Goal: Task Accomplishment & Management: Complete application form

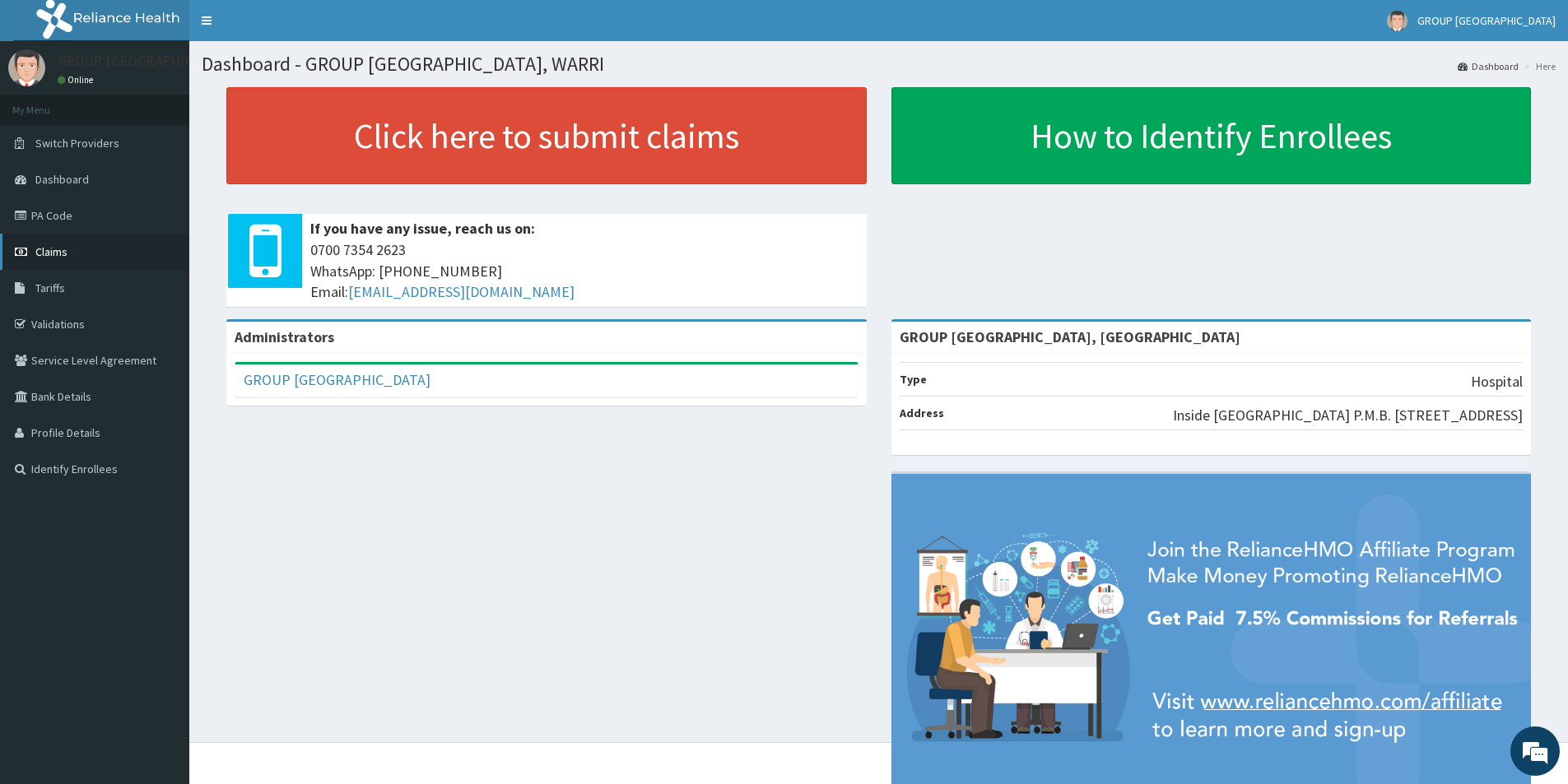
click at [52, 256] on span "Claims" at bounding box center [52, 252] width 32 height 15
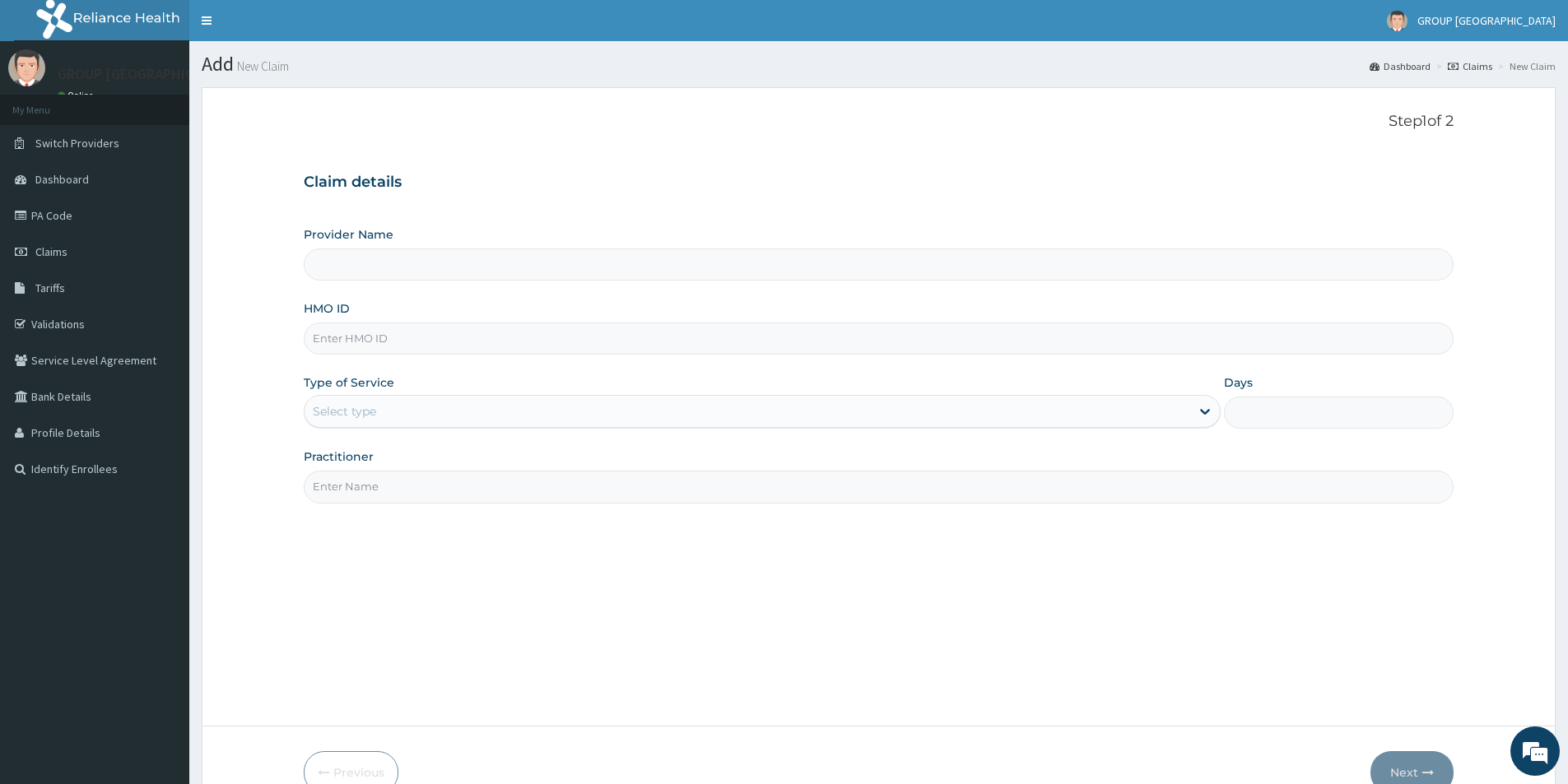
click at [465, 271] on input "Provider Name" at bounding box center [878, 265] width 1149 height 32
type input "GROUP [GEOGRAPHIC_DATA], [GEOGRAPHIC_DATA]"
click at [383, 263] on input "GROUP [GEOGRAPHIC_DATA], [GEOGRAPHIC_DATA]" at bounding box center [878, 265] width 1149 height 32
click at [365, 340] on input "HMO ID" at bounding box center [878, 339] width 1149 height 32
type input "RET/38900/A"
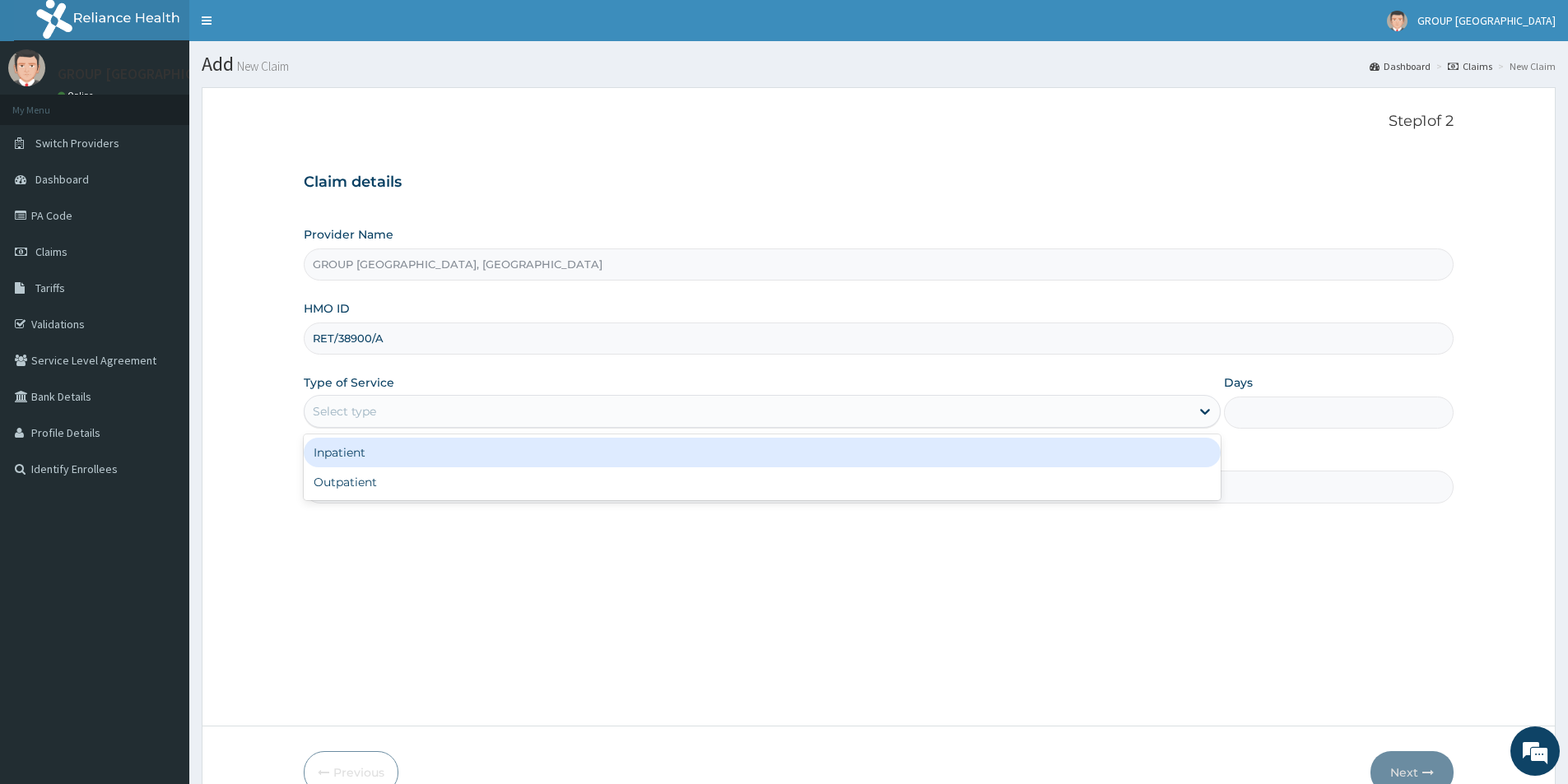
click at [407, 419] on div "Select type" at bounding box center [747, 412] width 886 height 27
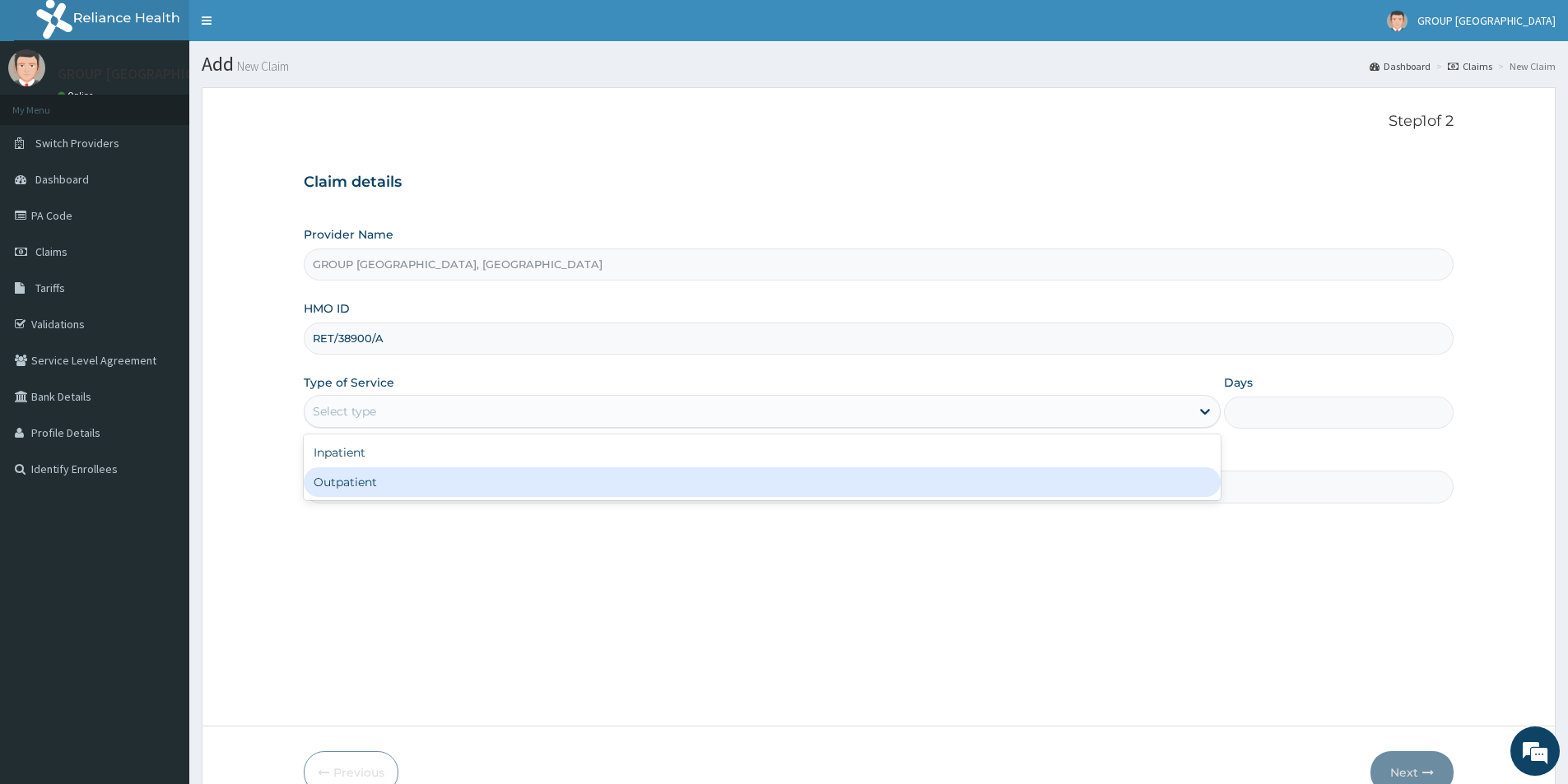
click at [378, 484] on div "Outpatient" at bounding box center [762, 483] width 917 height 30
type input "1"
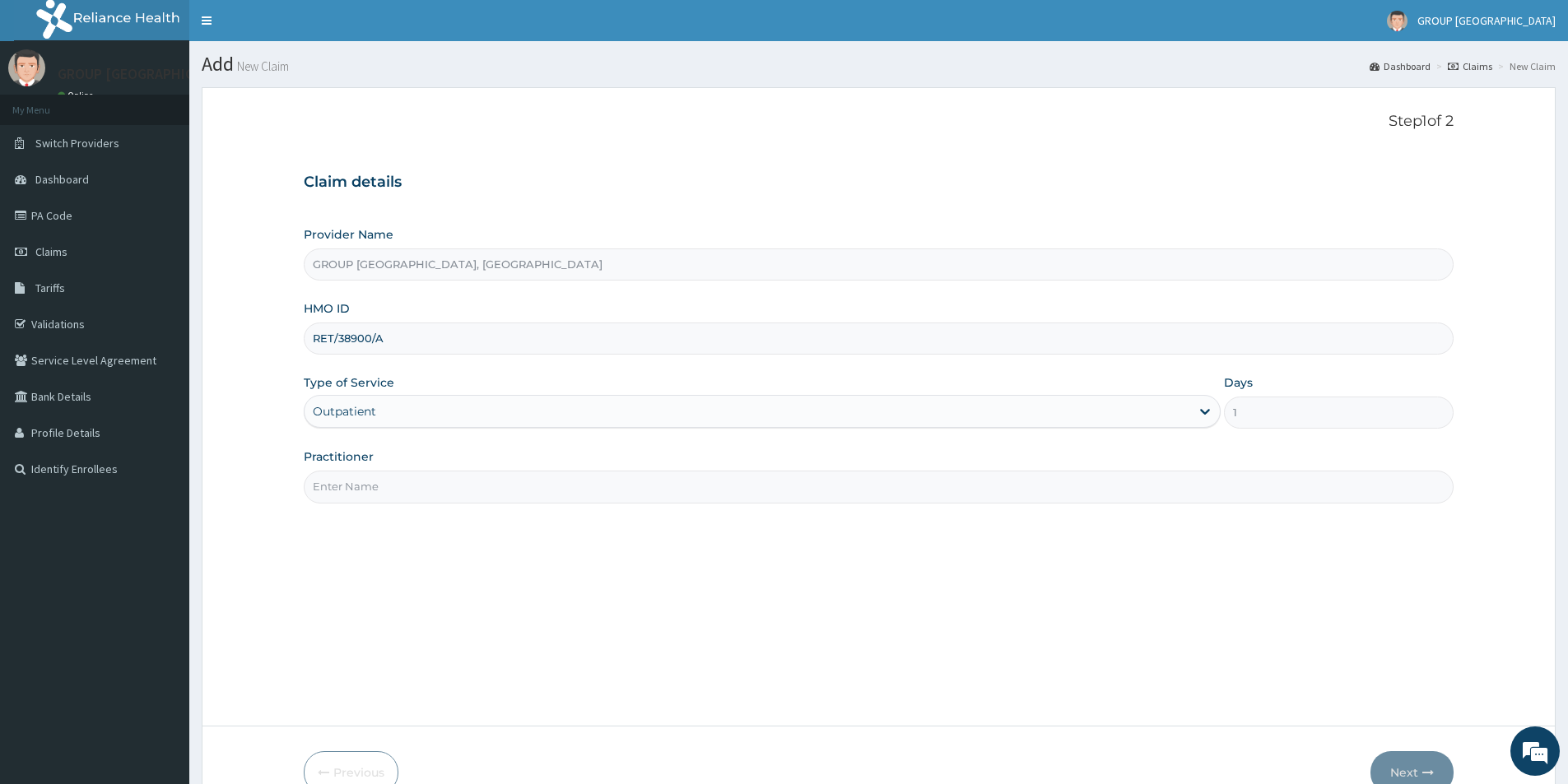
click at [387, 489] on input "Practitioner" at bounding box center [878, 487] width 1149 height 32
type input "DR. [GEOGRAPHIC_DATA]"
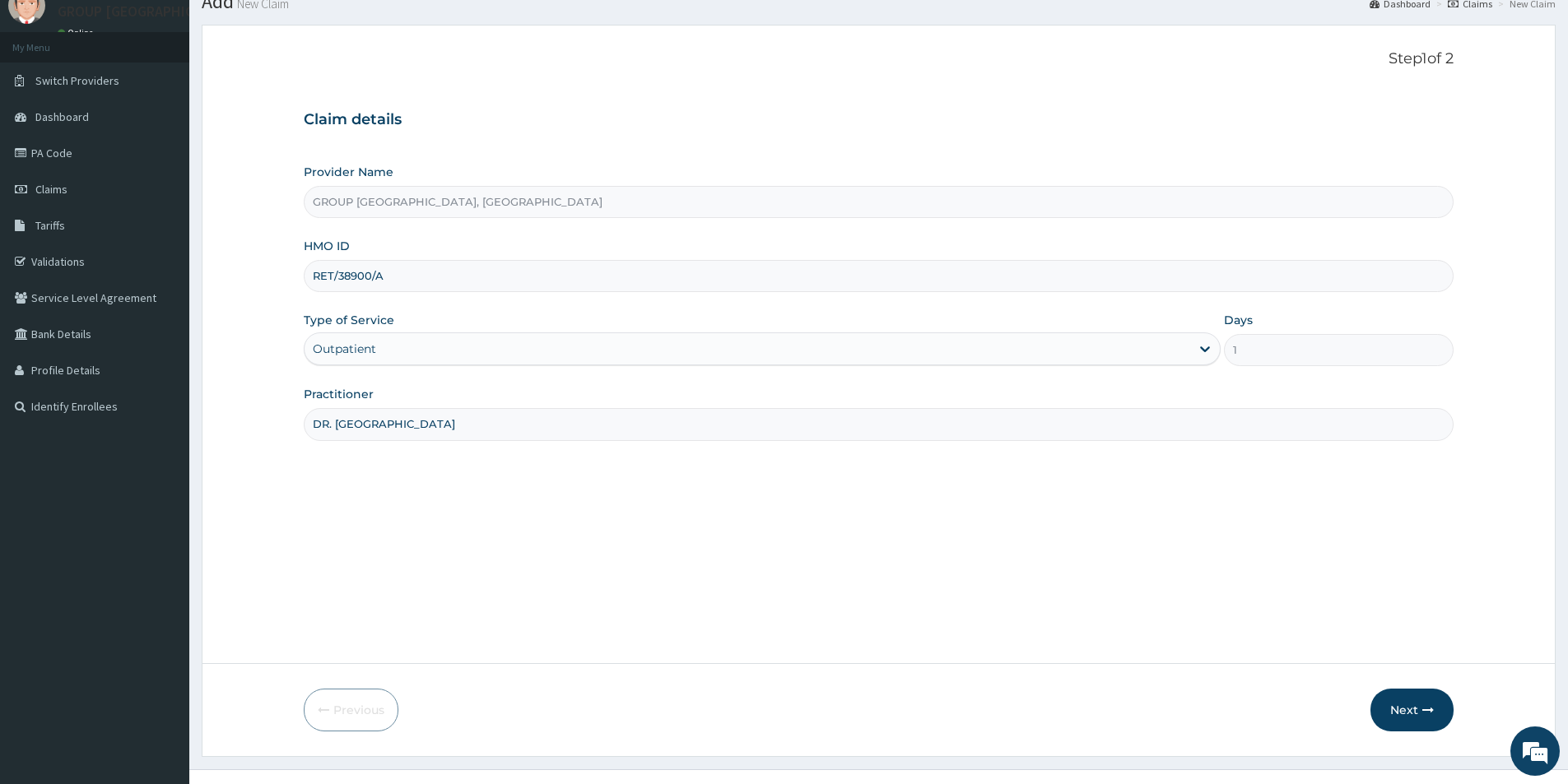
scroll to position [90, 0]
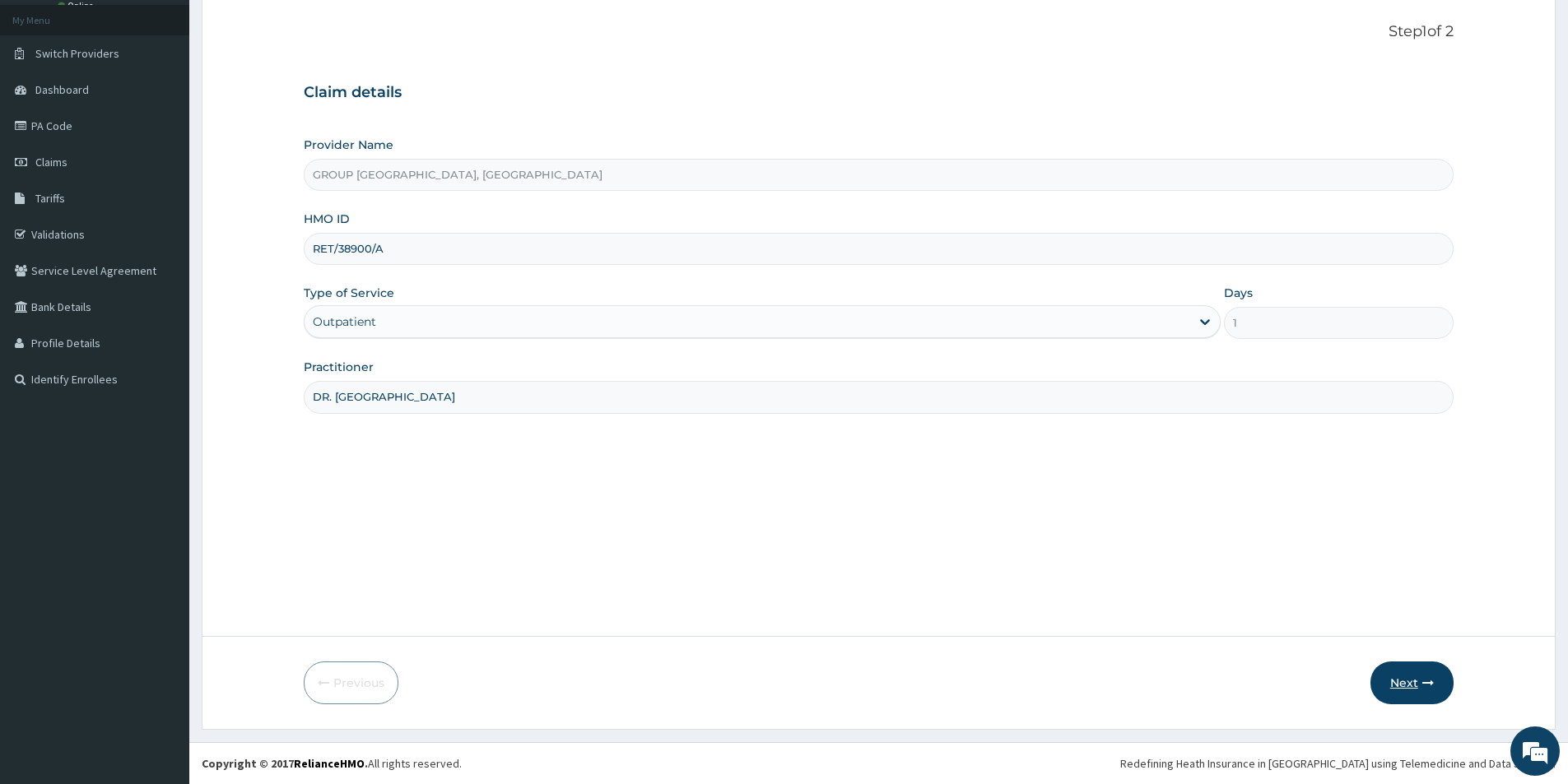
click at [1405, 682] on button "Next" at bounding box center [1412, 682] width 83 height 42
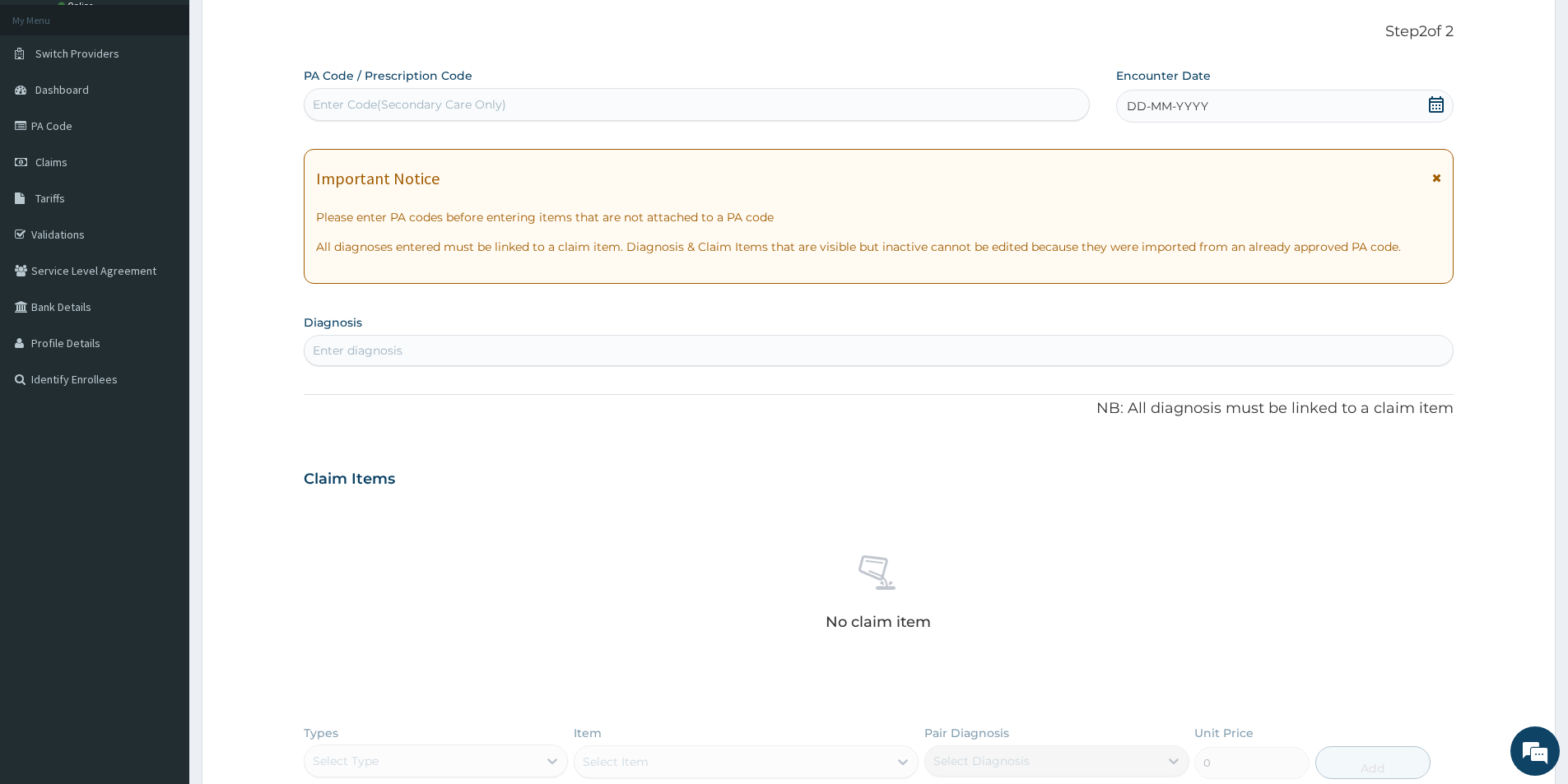
click at [373, 360] on div "Enter diagnosis" at bounding box center [878, 350] width 1148 height 27
click at [1185, 111] on span "DD-MM-YYYY" at bounding box center [1168, 107] width 82 height 17
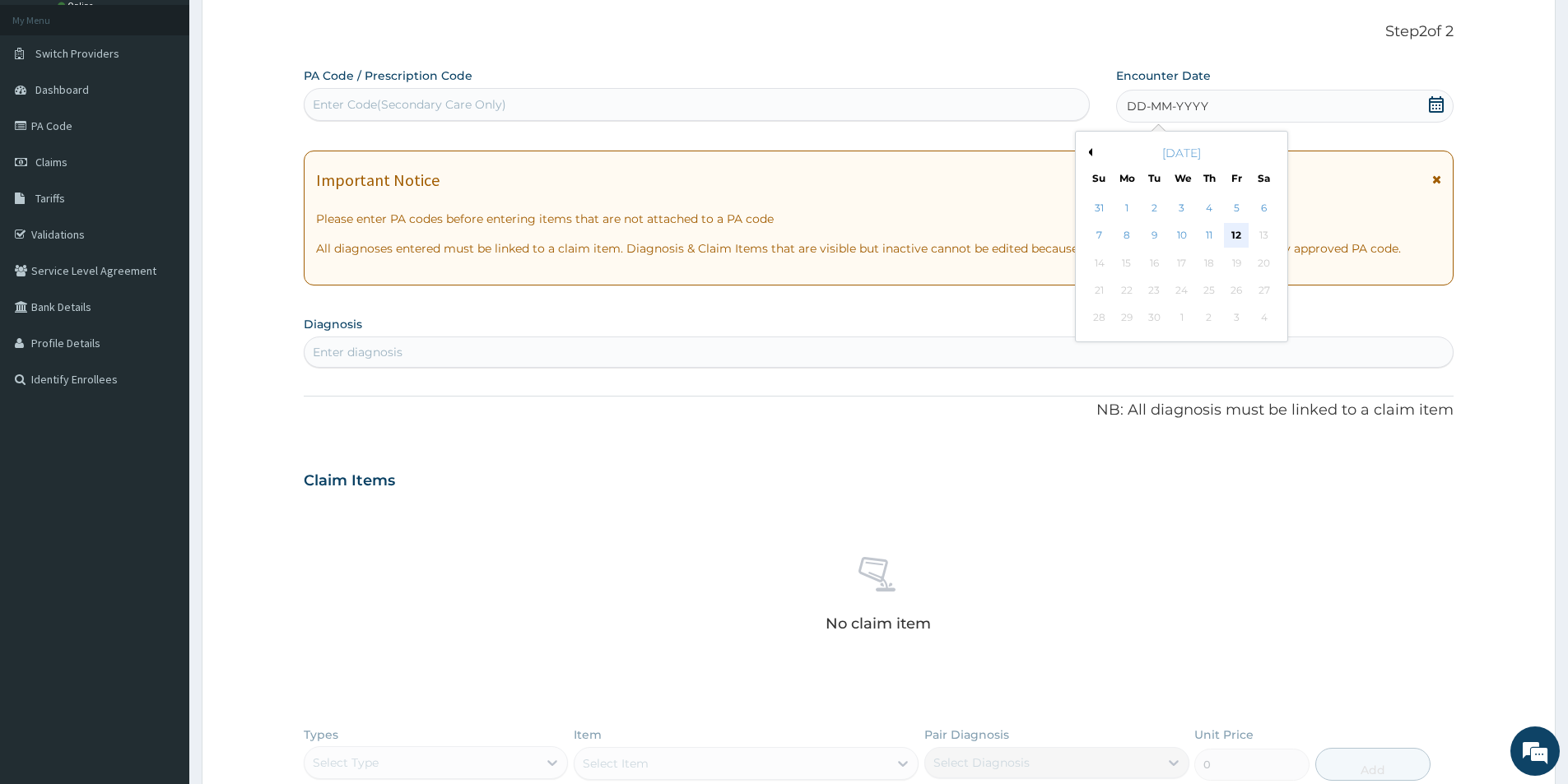
click at [1238, 235] on div "12" at bounding box center [1237, 236] width 25 height 25
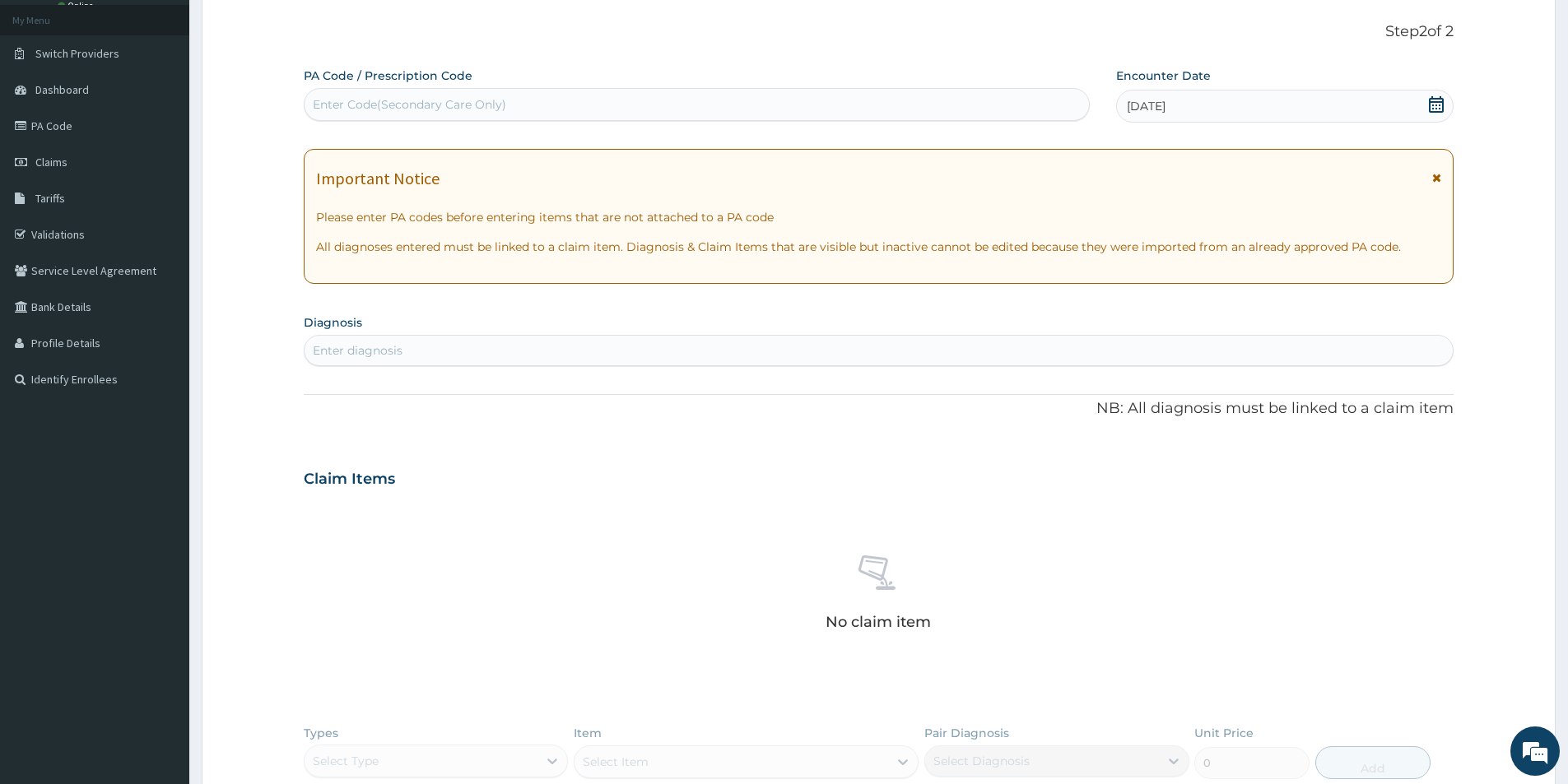
click at [355, 354] on div "Enter diagnosis" at bounding box center [358, 350] width 90 height 17
click at [355, 347] on div "Enter diagnosis" at bounding box center [358, 350] width 90 height 17
click at [359, 350] on div "Enter diagnosis" at bounding box center [358, 350] width 90 height 17
type input "[MEDICAL_DATA]"
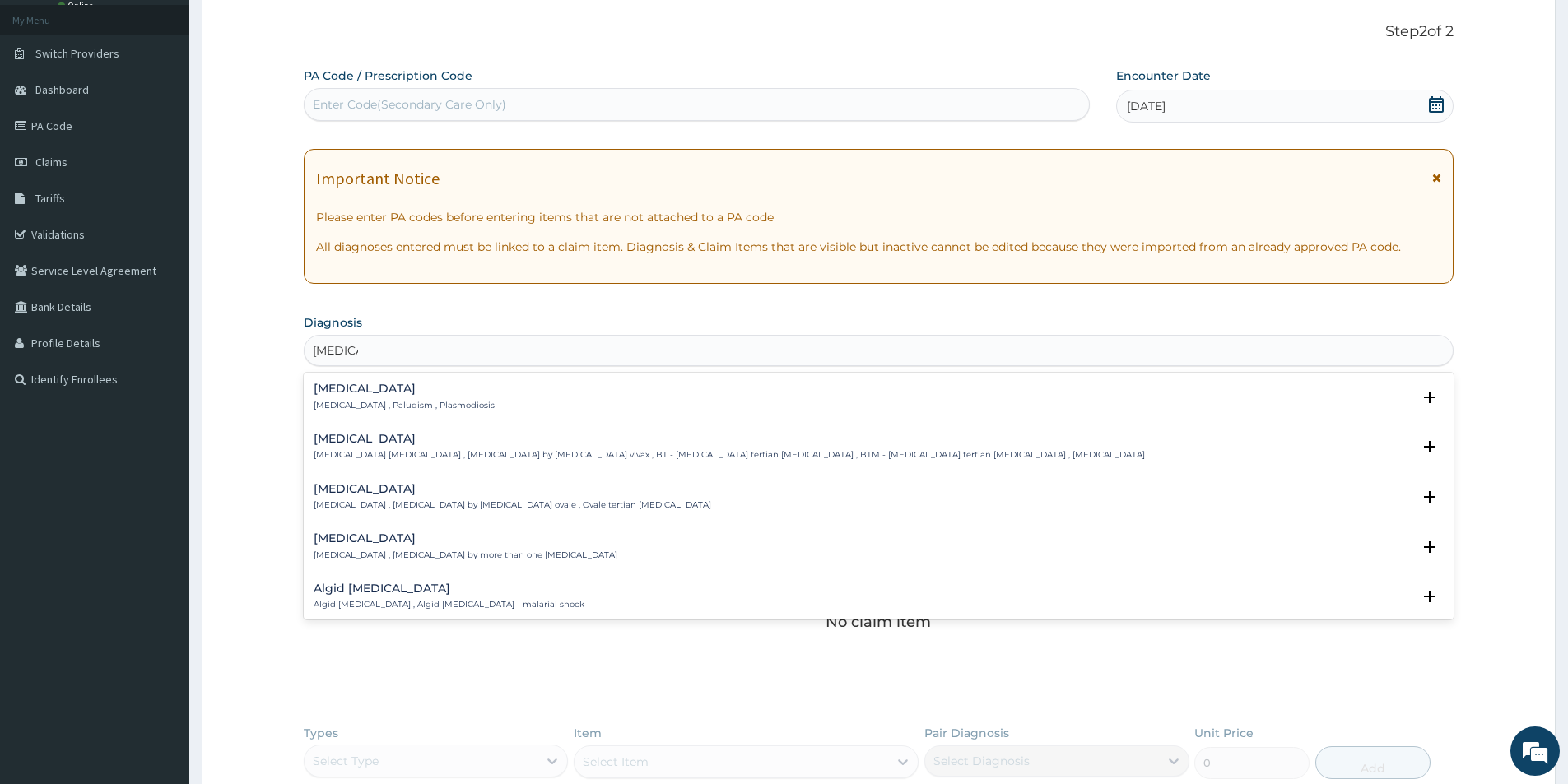
click at [395, 402] on p "[MEDICAL_DATA] , Paludism , Plasmodiosis" at bounding box center [404, 406] width 181 height 12
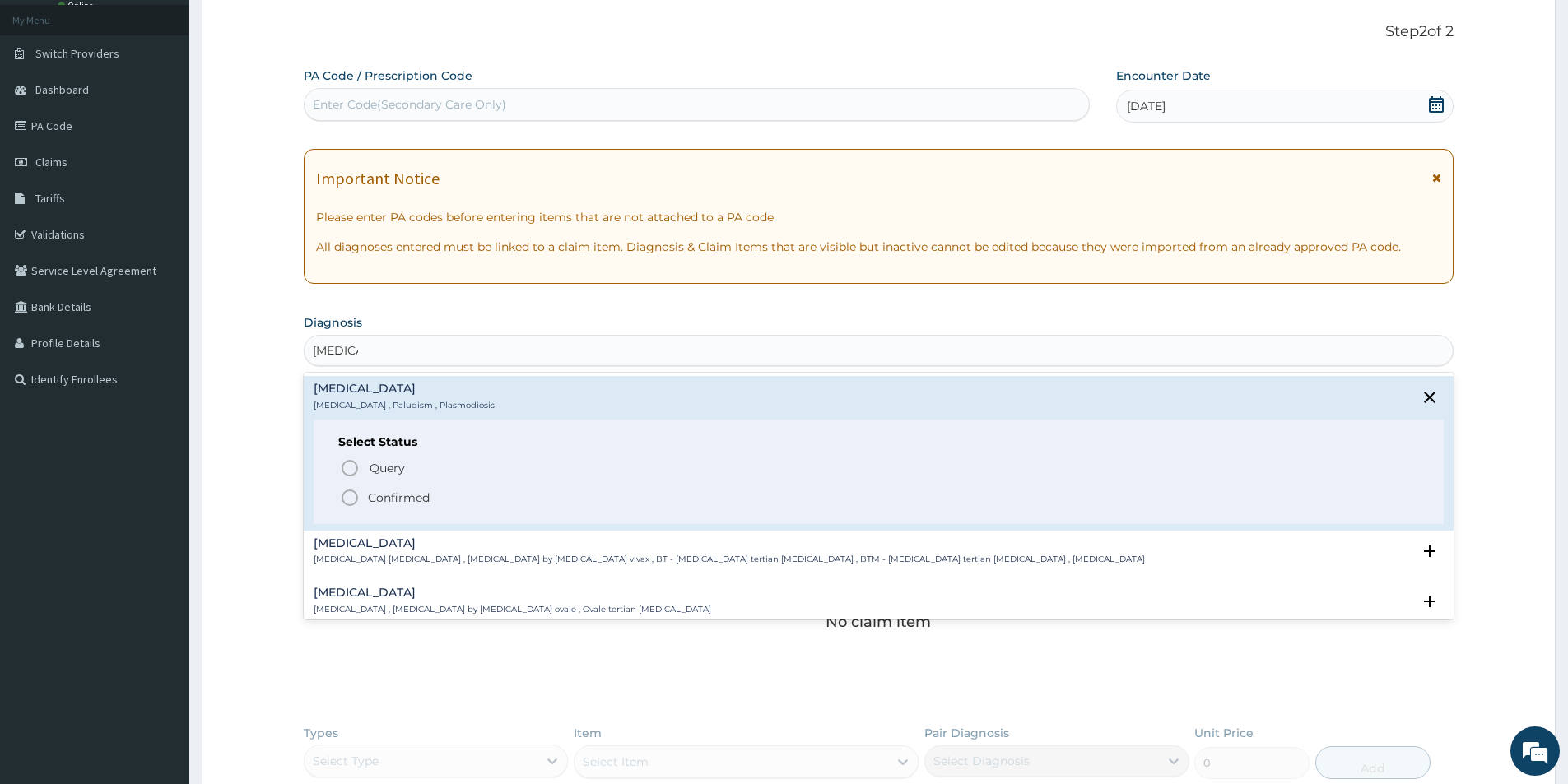
click at [341, 494] on icon "status option filled" at bounding box center [350, 498] width 20 height 20
click at [343, 494] on div "Claim Items" at bounding box center [878, 475] width 1149 height 42
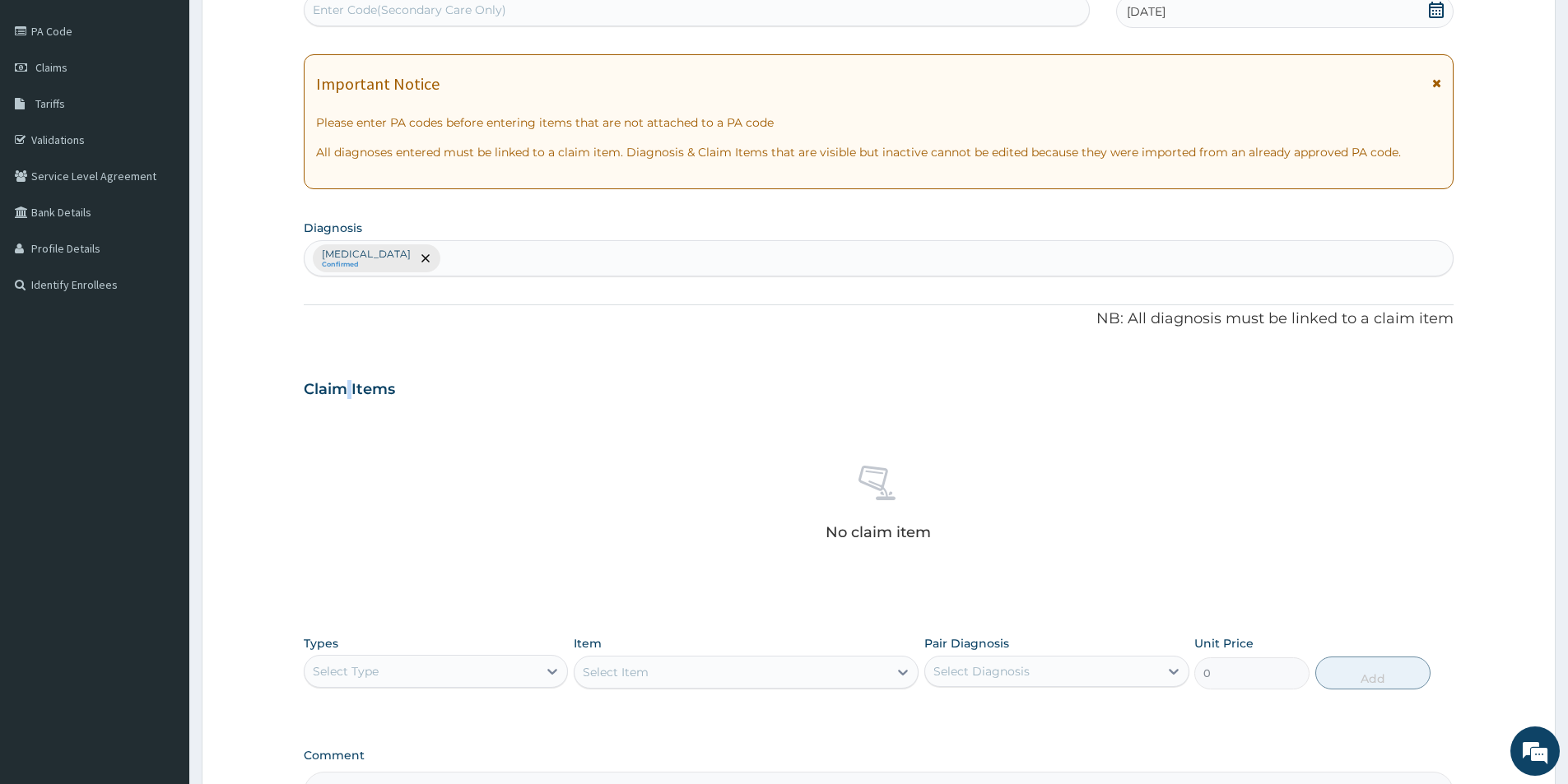
scroll to position [386, 0]
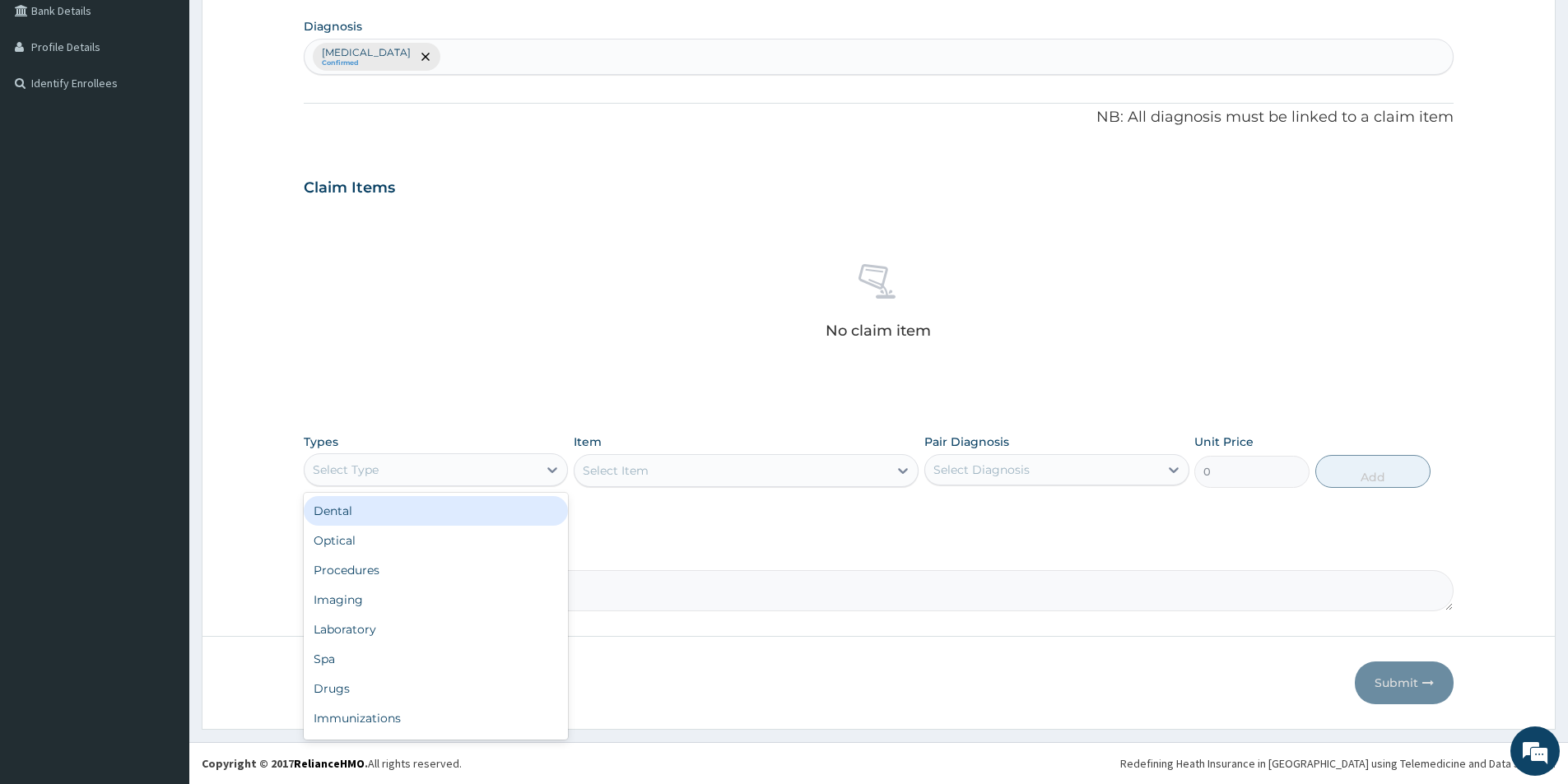
drag, startPoint x: 333, startPoint y: 468, endPoint x: 334, endPoint y: 499, distance: 31.0
click at [333, 472] on div "Select Type" at bounding box center [345, 470] width 66 height 17
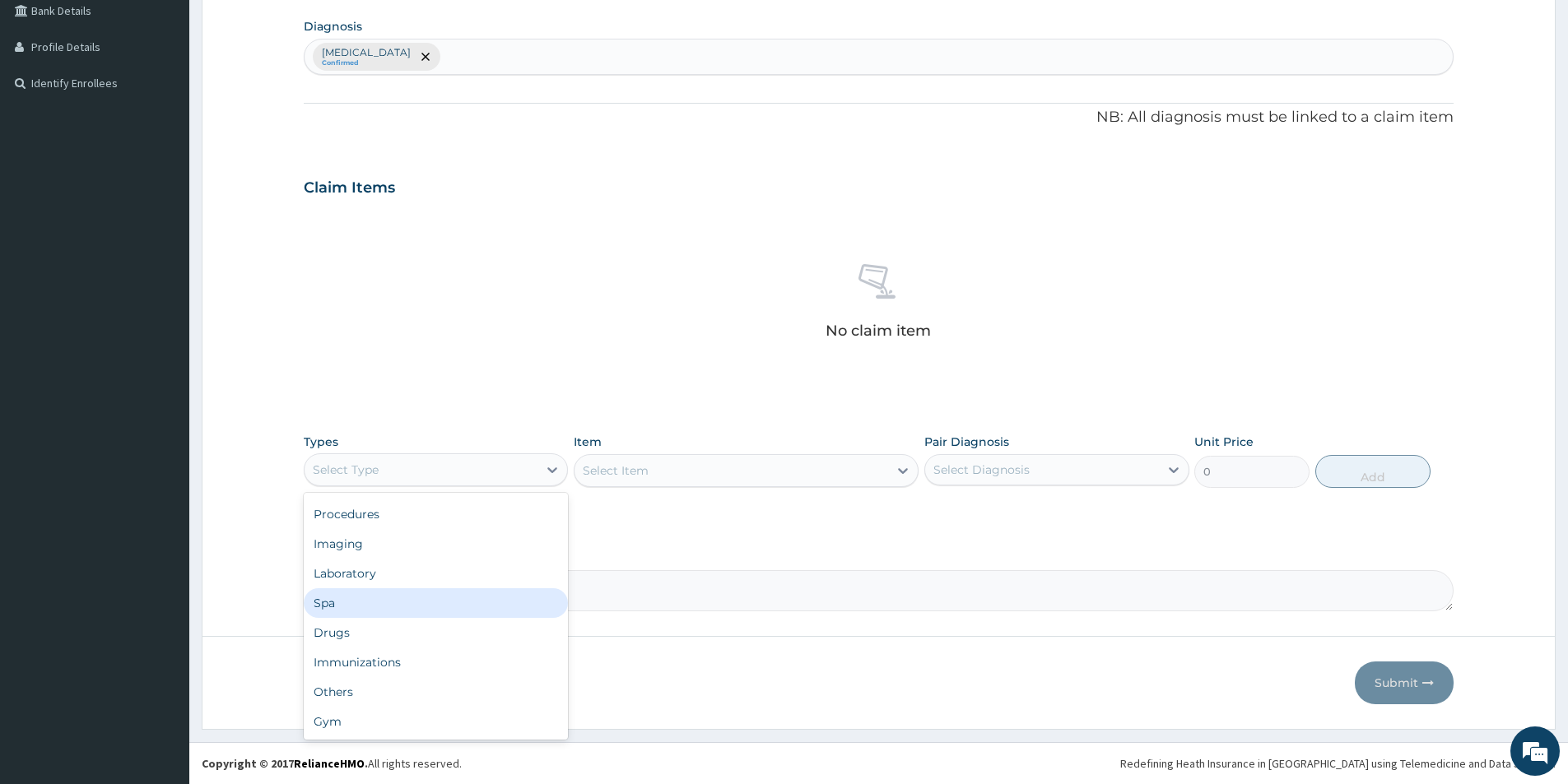
scroll to position [0, 0]
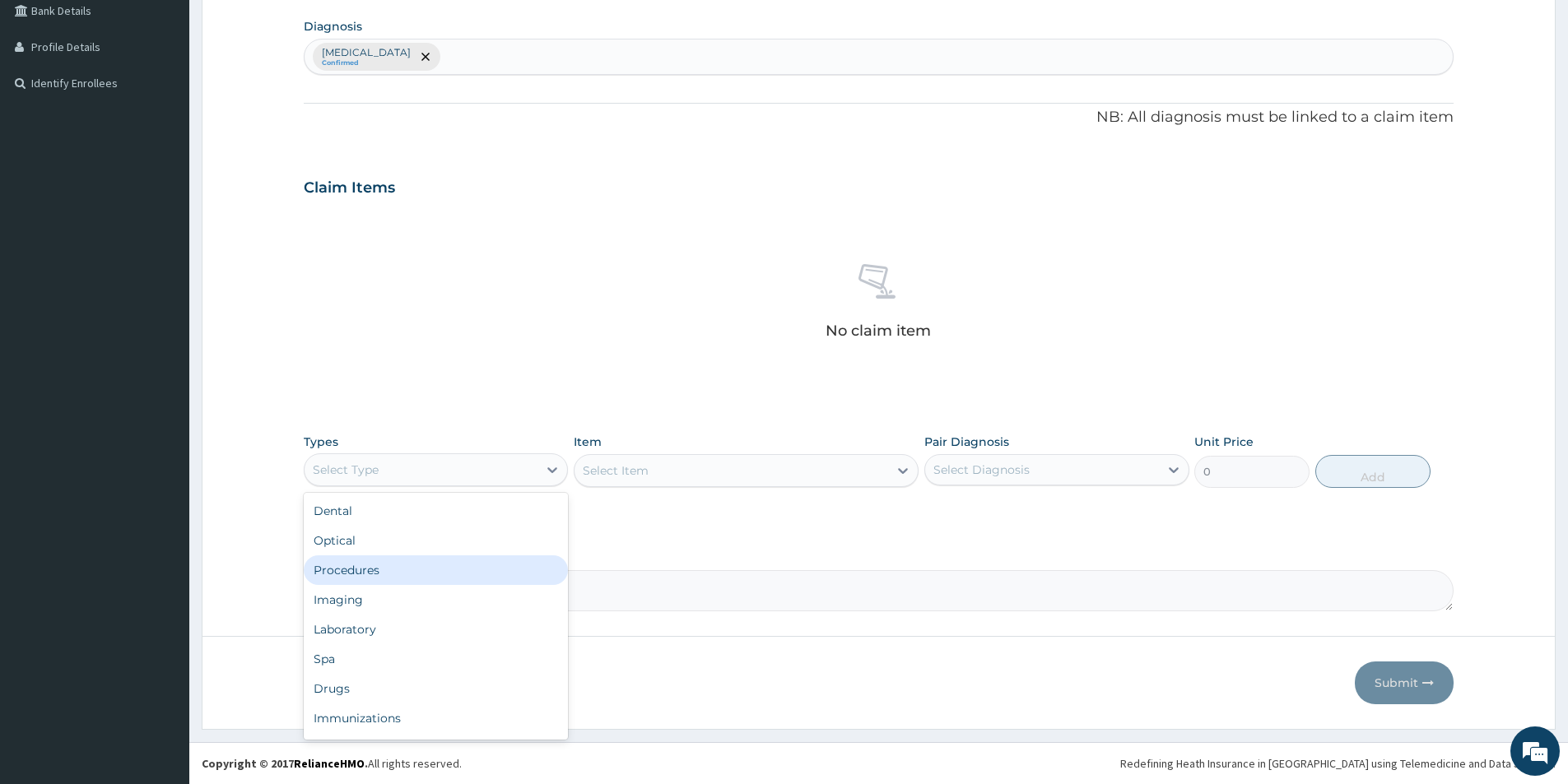
click at [361, 572] on div "Procedures" at bounding box center [435, 570] width 264 height 30
click at [640, 475] on div "Select Item" at bounding box center [746, 471] width 345 height 33
click at [617, 475] on div "Select Item" at bounding box center [615, 471] width 66 height 17
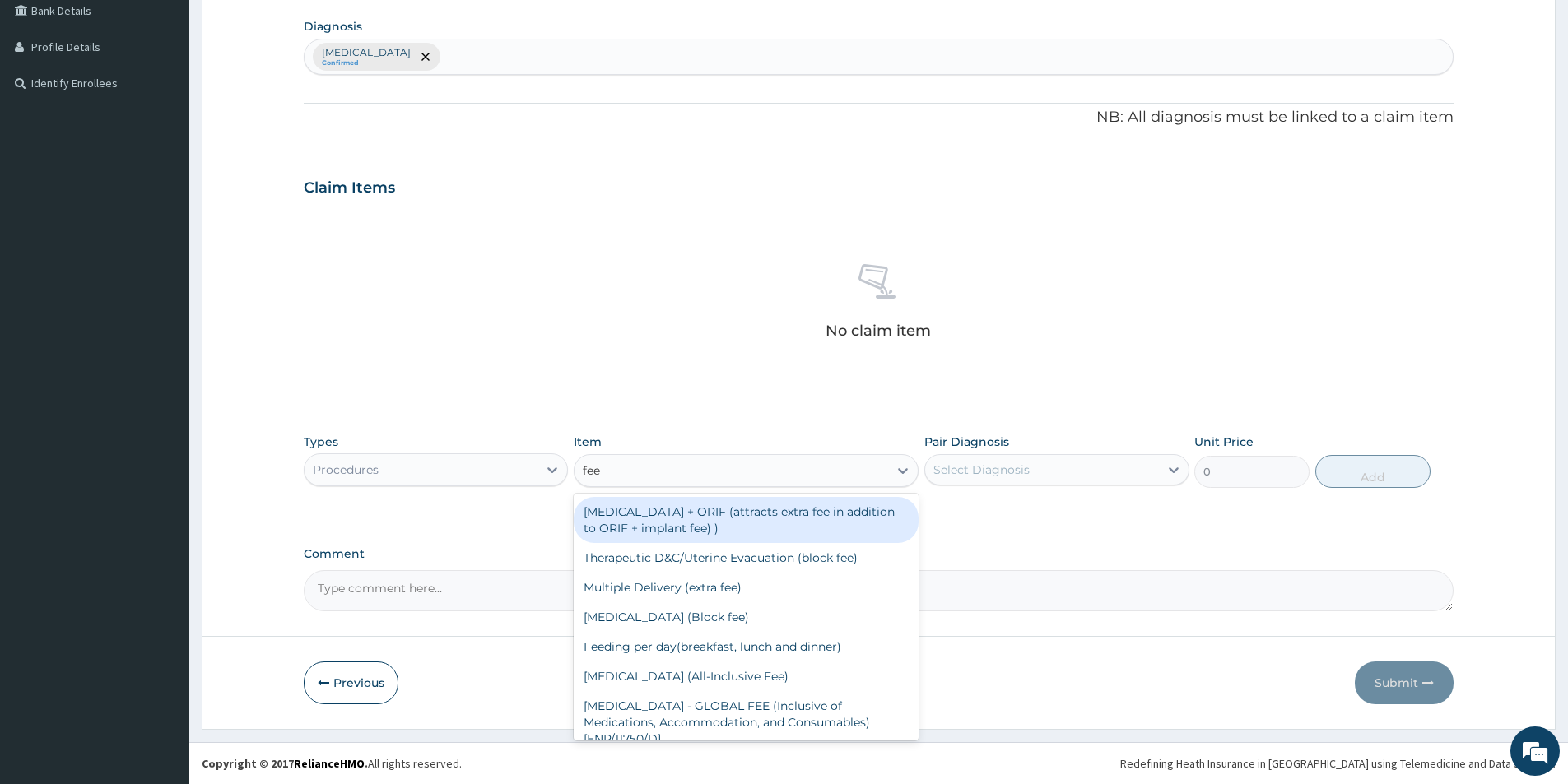
type input "feed"
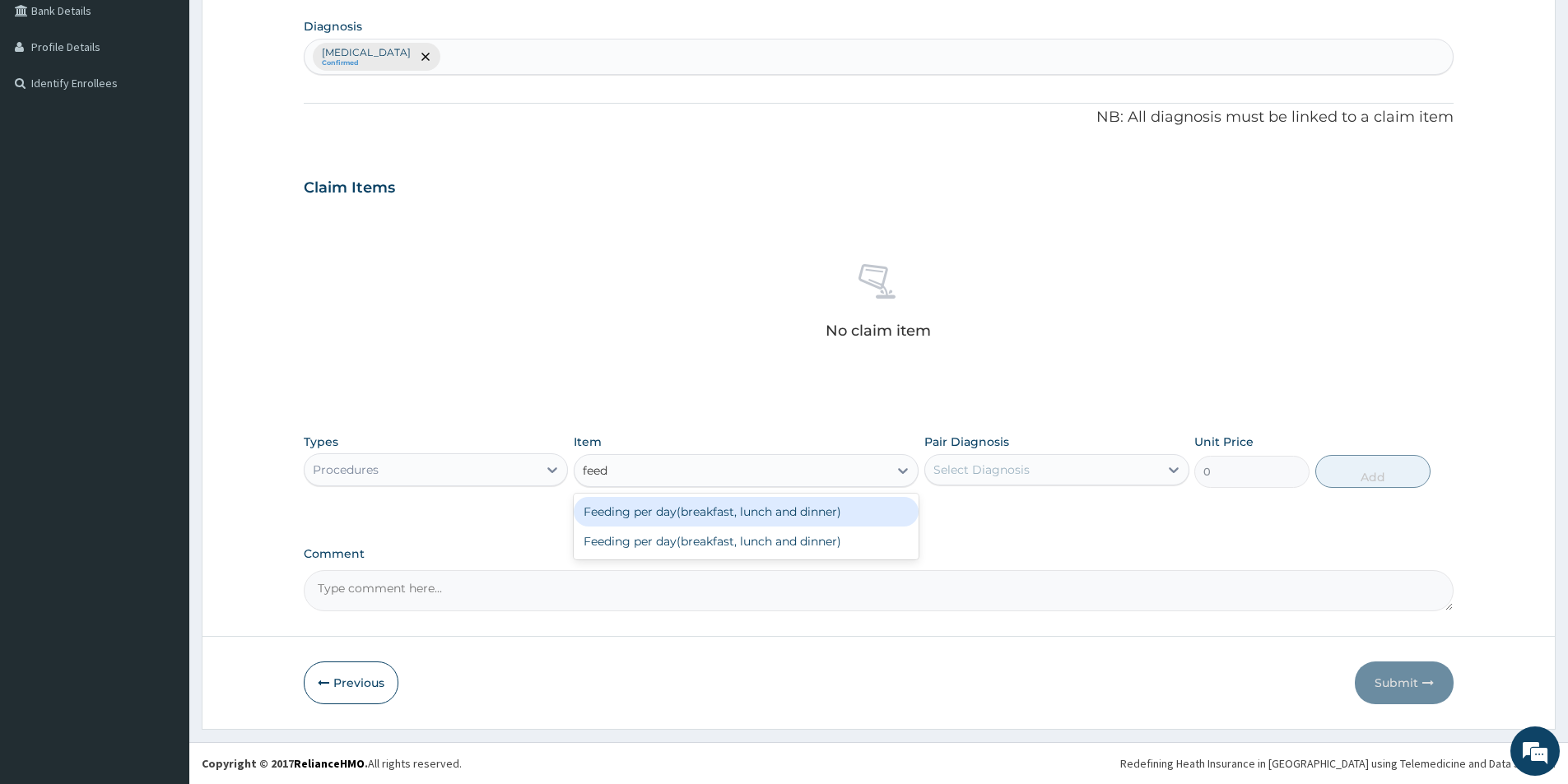
click at [682, 518] on div "Feeding per day(breakfast, lunch and dinner)" at bounding box center [746, 512] width 345 height 30
type input "4000"
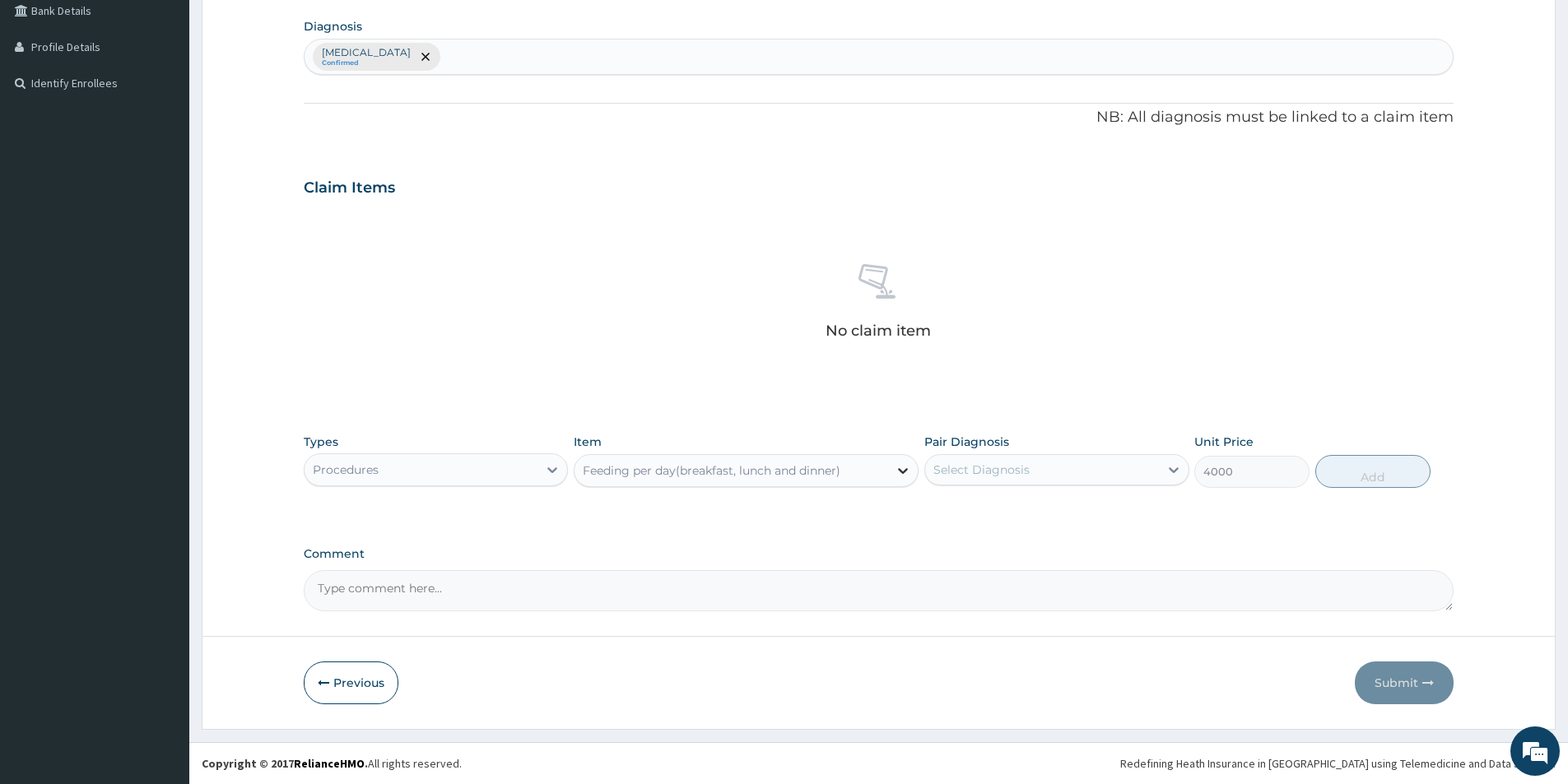
click at [889, 474] on div "Feeding per day(breakfast, lunch and dinner)" at bounding box center [746, 471] width 345 height 33
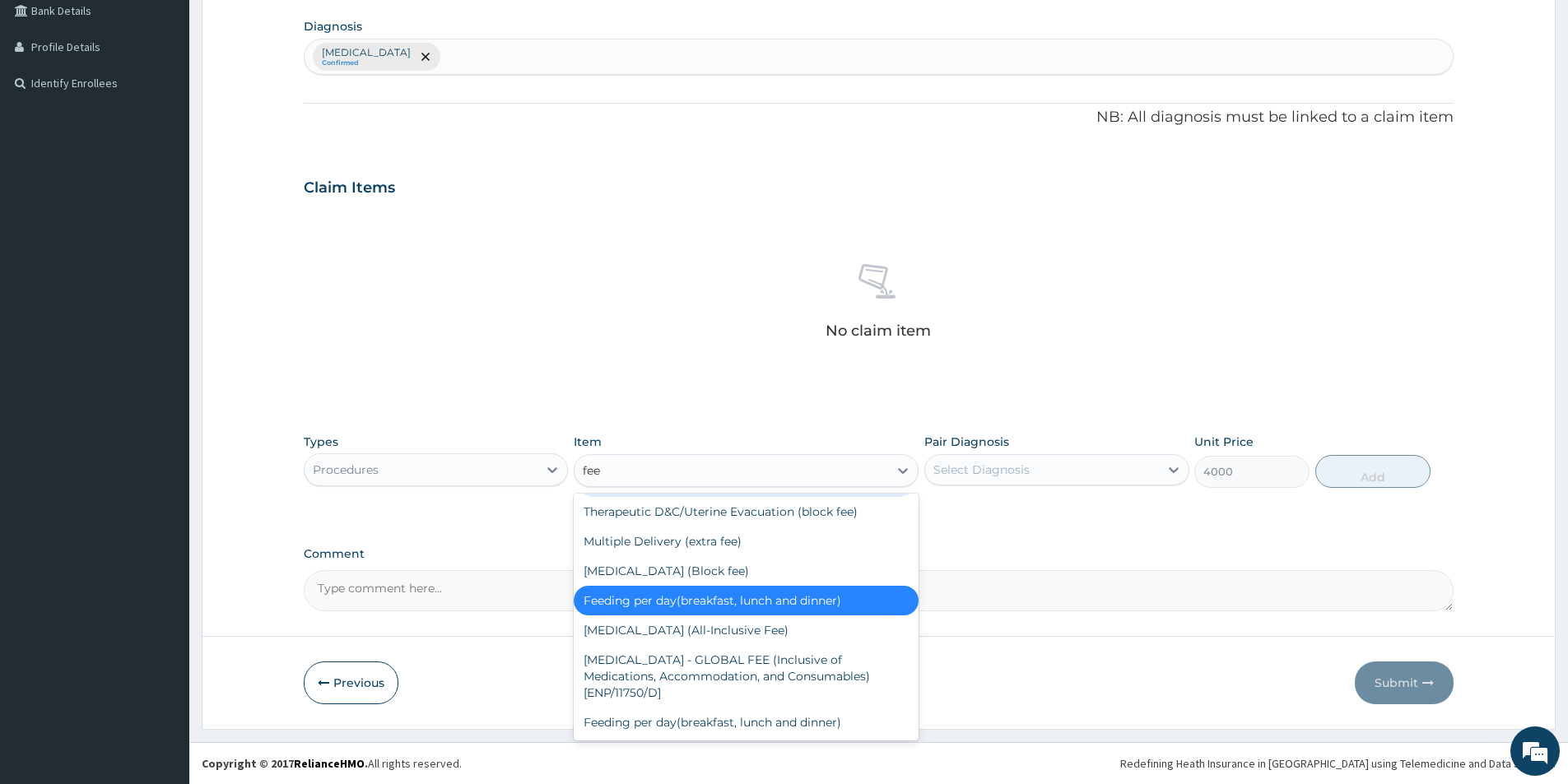
scroll to position [46, 0]
type input "feed"
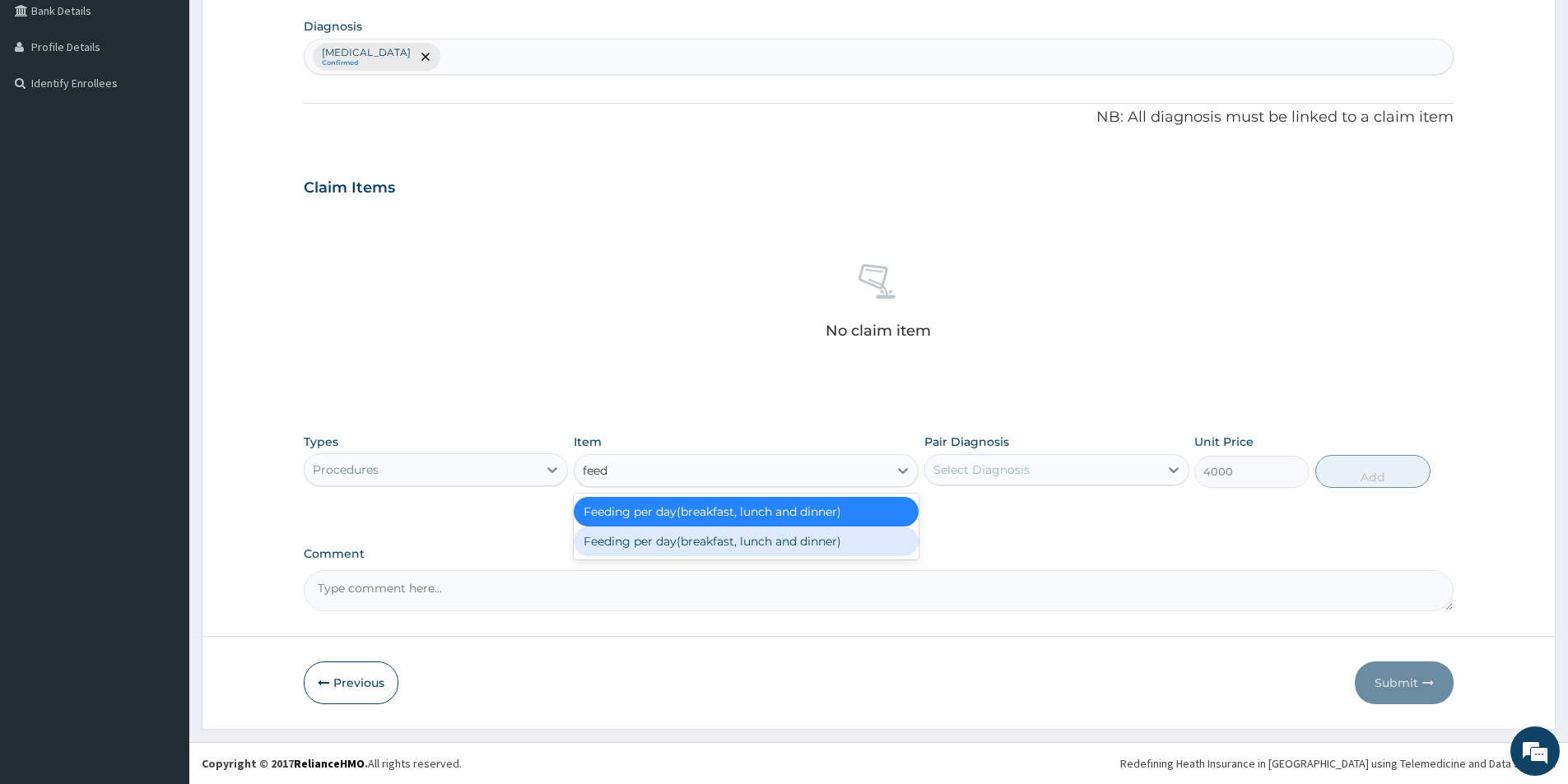
click at [658, 542] on div "Feeding per day(breakfast, lunch and dinner)" at bounding box center [746, 542] width 345 height 30
type input "6000"
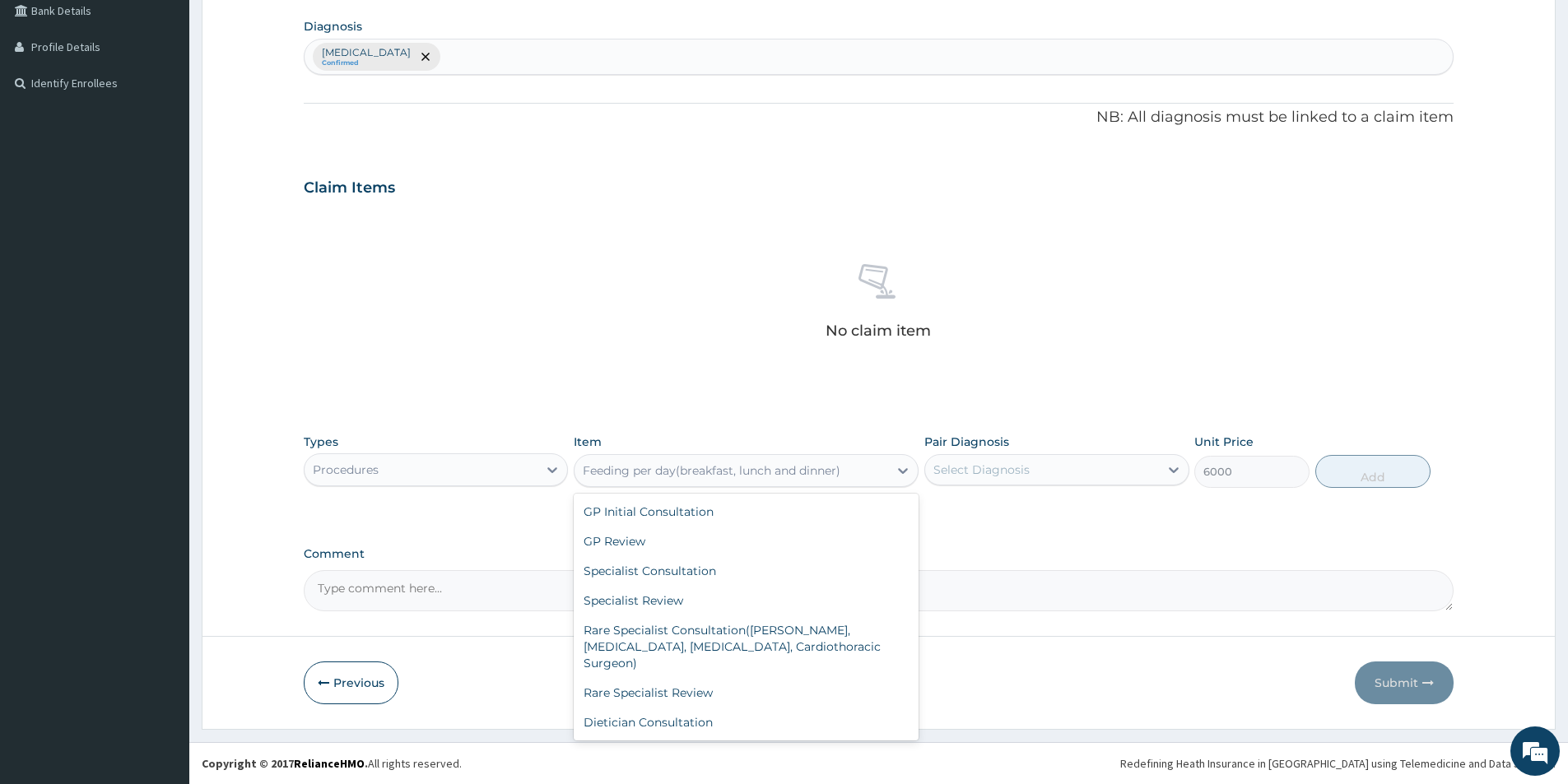
scroll to position [7078, 0]
